Goal: Obtain resource: Obtain resource

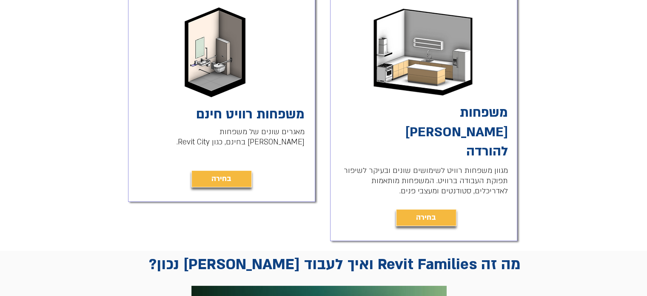
scroll to position [255, 0]
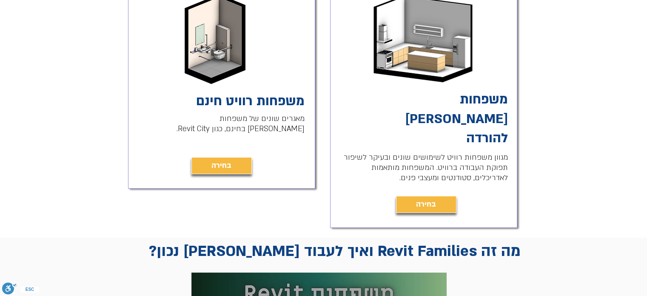
click at [212, 68] on img "main content" at bounding box center [215, 40] width 73 height 94
click at [225, 166] on span "בחירה" at bounding box center [221, 165] width 20 height 12
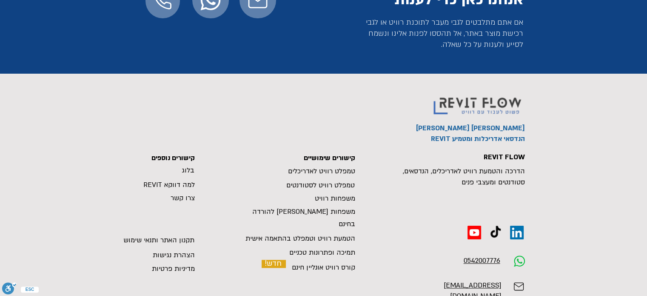
scroll to position [868, 0]
click at [333, 207] on span "משפחות [PERSON_NAME] להורדה בחינם" at bounding box center [303, 218] width 103 height 22
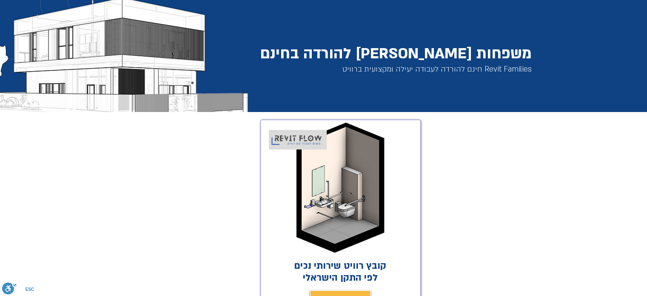
scroll to position [75, 0]
